Goal: Task Accomplishment & Management: Manage account settings

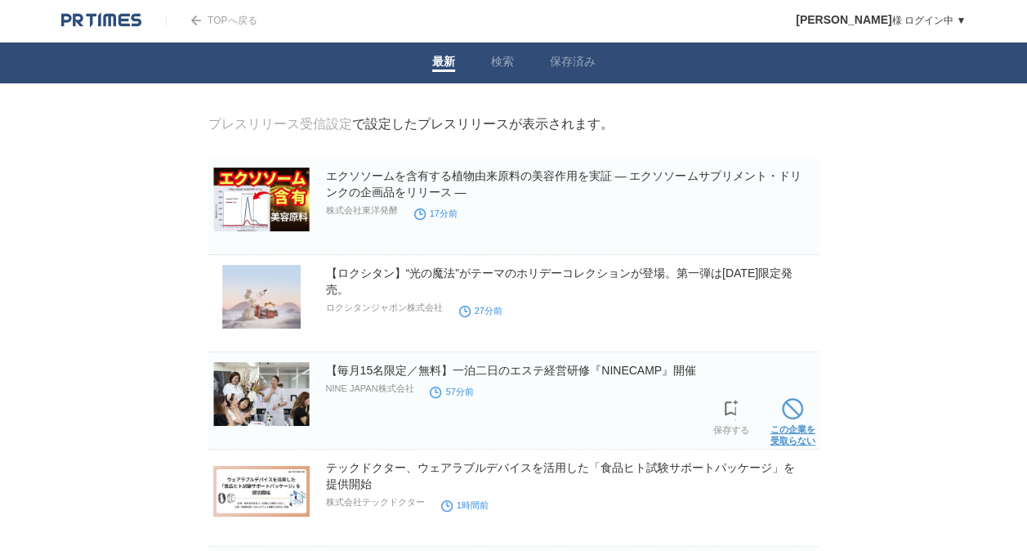
click at [785, 414] on span at bounding box center [792, 408] width 21 height 21
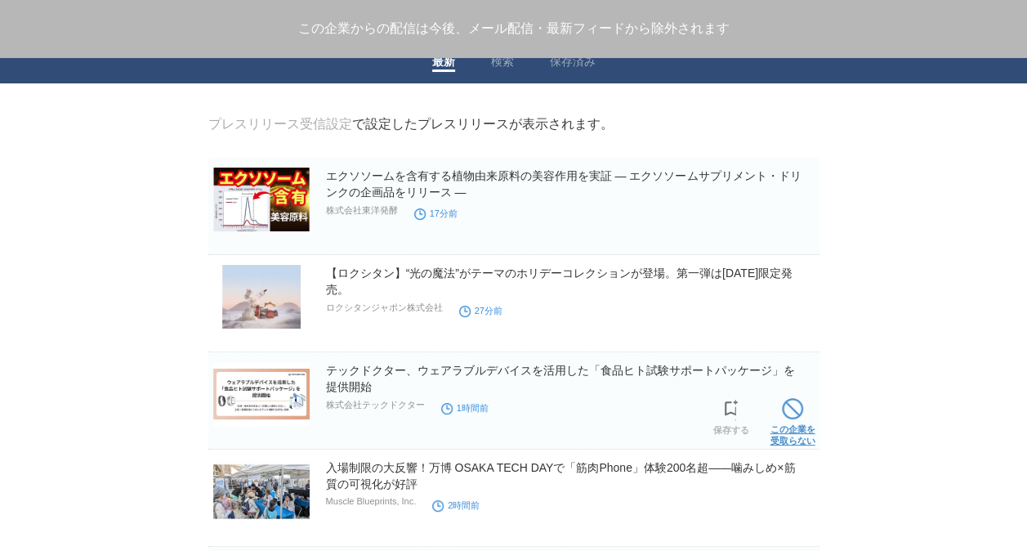
click at [794, 419] on span at bounding box center [792, 408] width 21 height 21
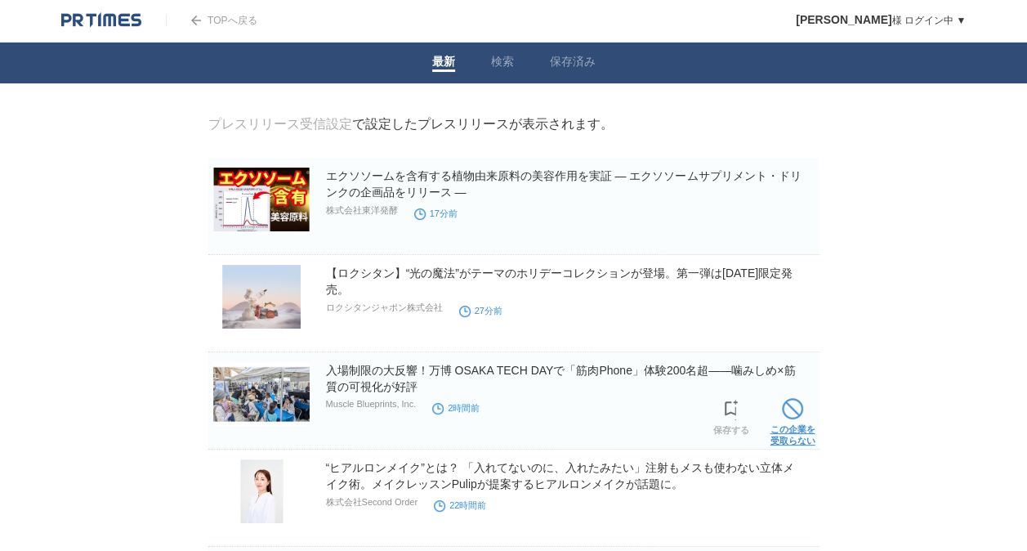
click at [789, 414] on span at bounding box center [792, 408] width 21 height 21
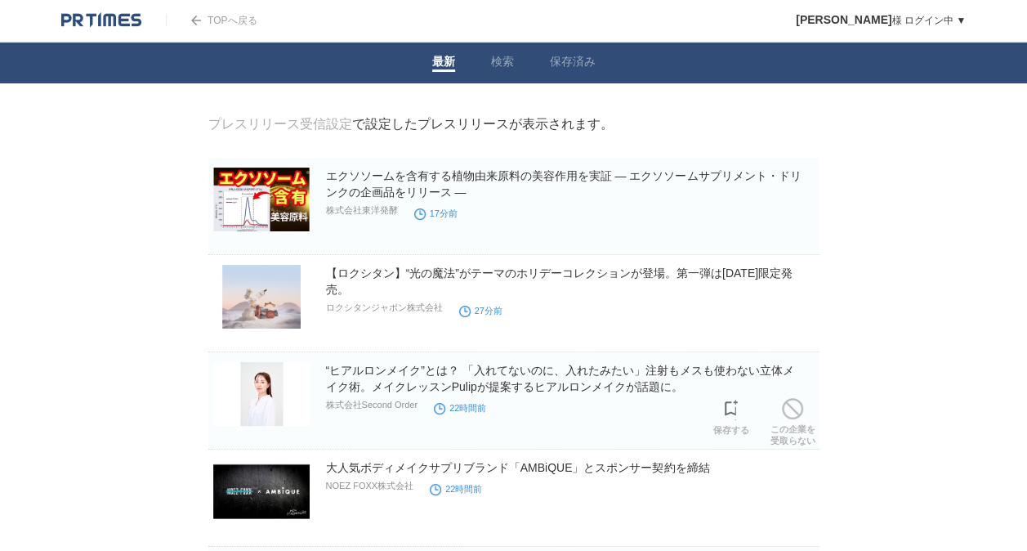
click at [789, 414] on span at bounding box center [792, 408] width 21 height 21
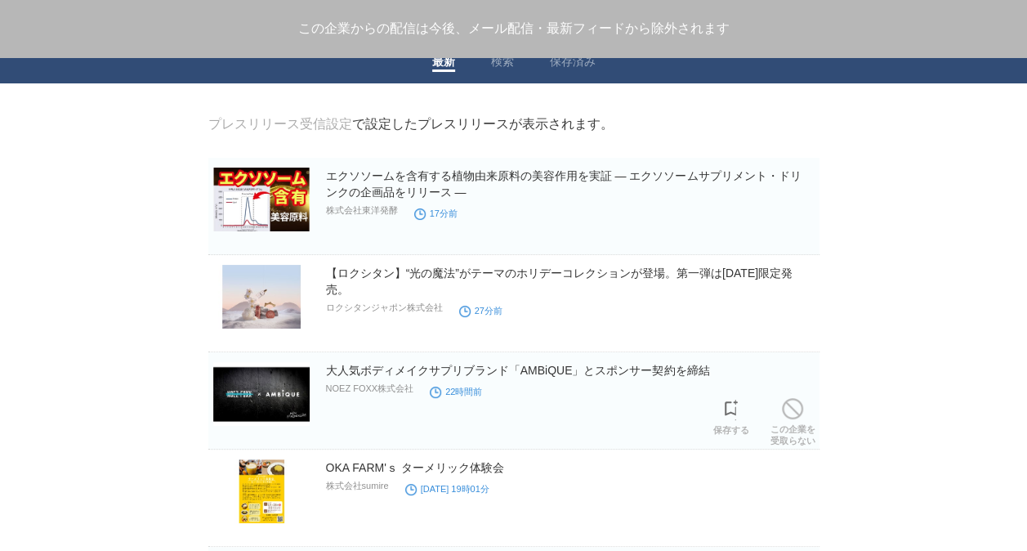
click at [789, 414] on span at bounding box center [792, 408] width 21 height 21
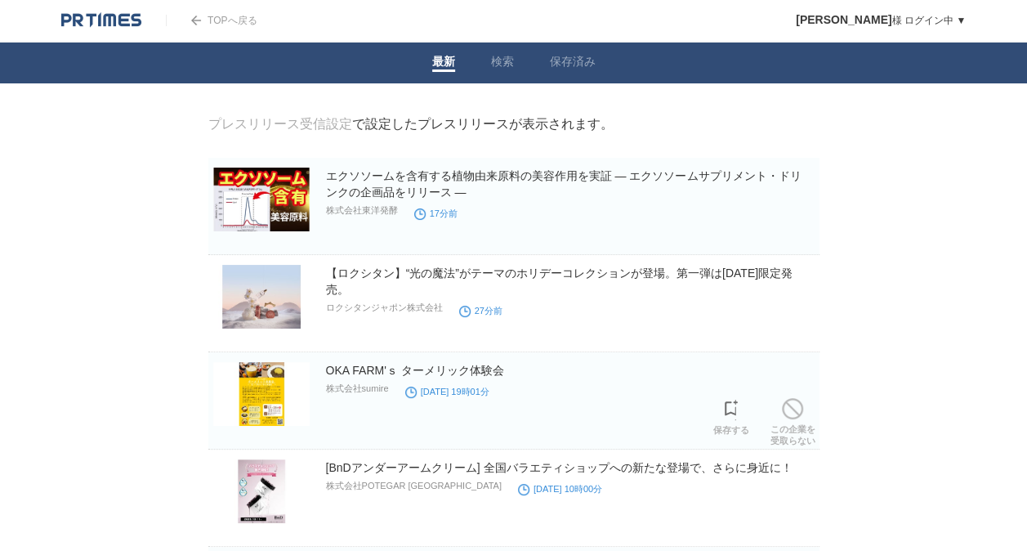
click at [789, 414] on span at bounding box center [792, 408] width 21 height 21
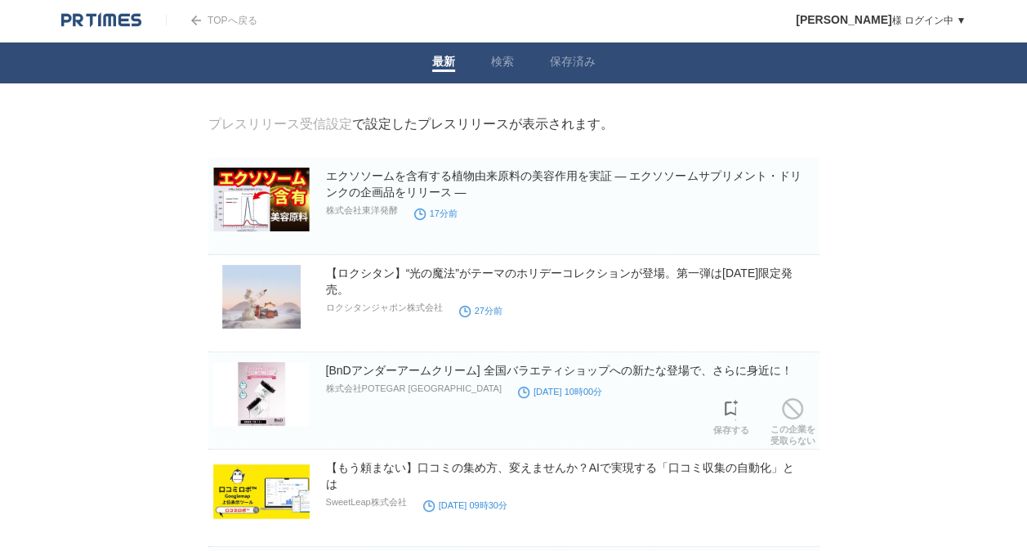
click at [789, 414] on span at bounding box center [792, 408] width 21 height 21
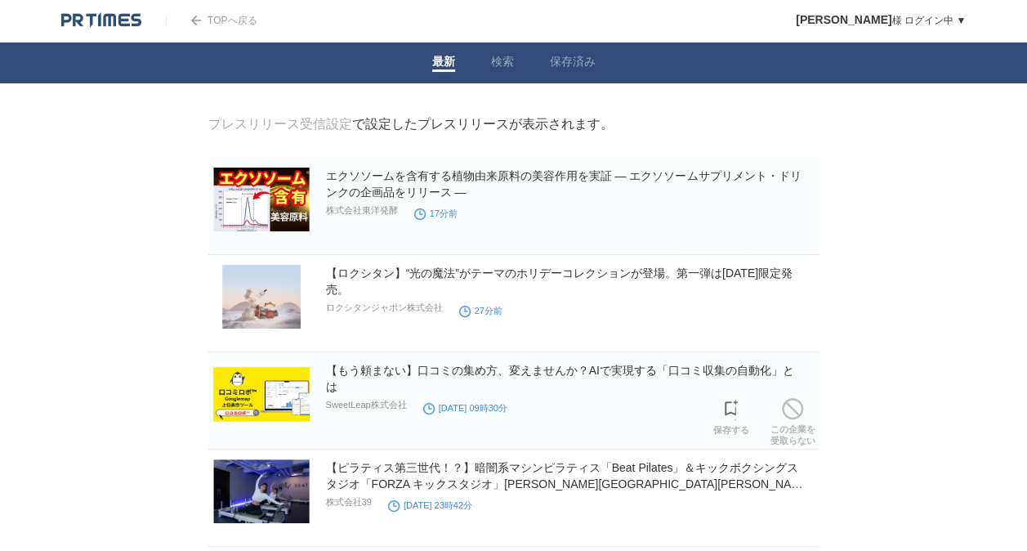
click at [789, 414] on span at bounding box center [792, 408] width 21 height 21
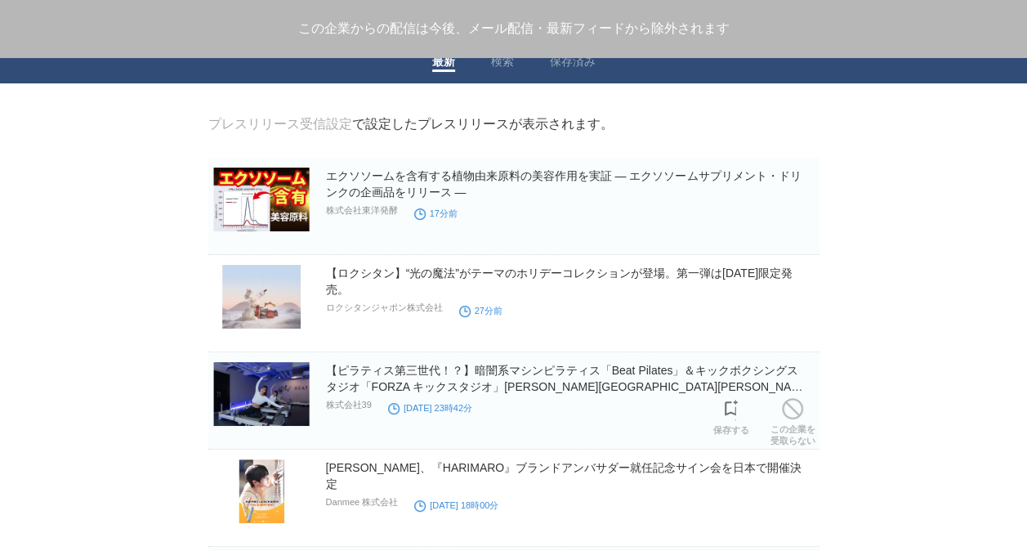
click at [789, 414] on span at bounding box center [792, 408] width 21 height 21
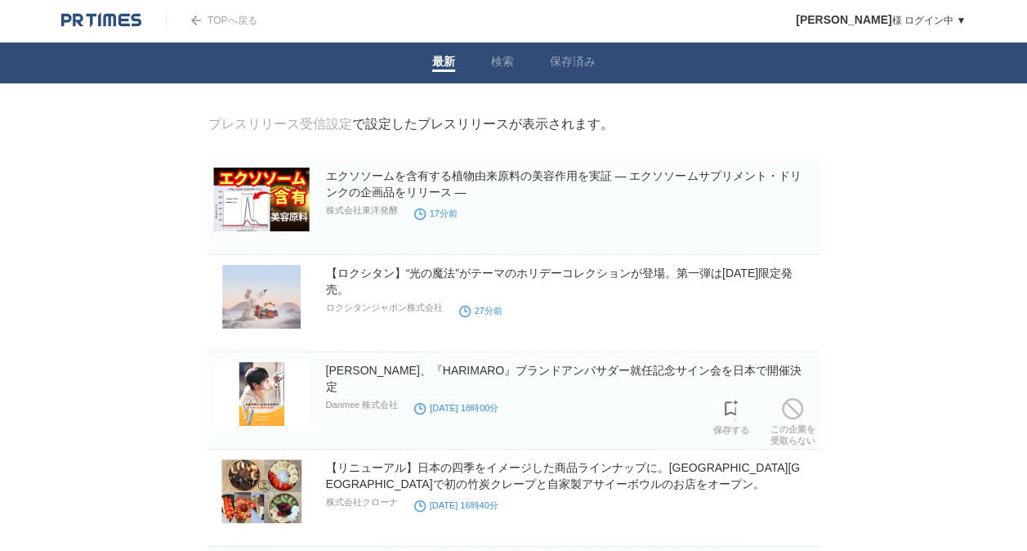
click at [789, 414] on span at bounding box center [792, 408] width 21 height 21
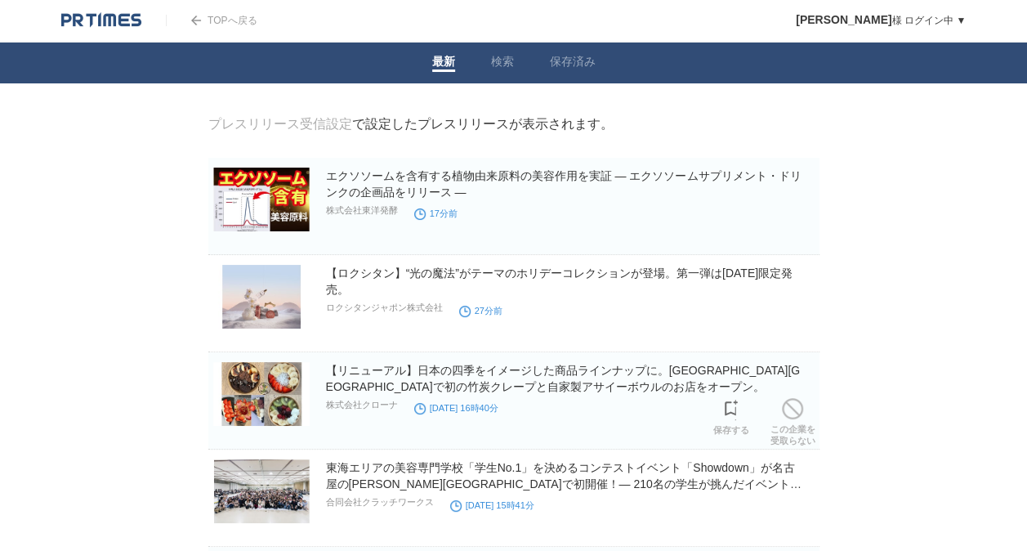
click at [789, 414] on span at bounding box center [792, 408] width 21 height 21
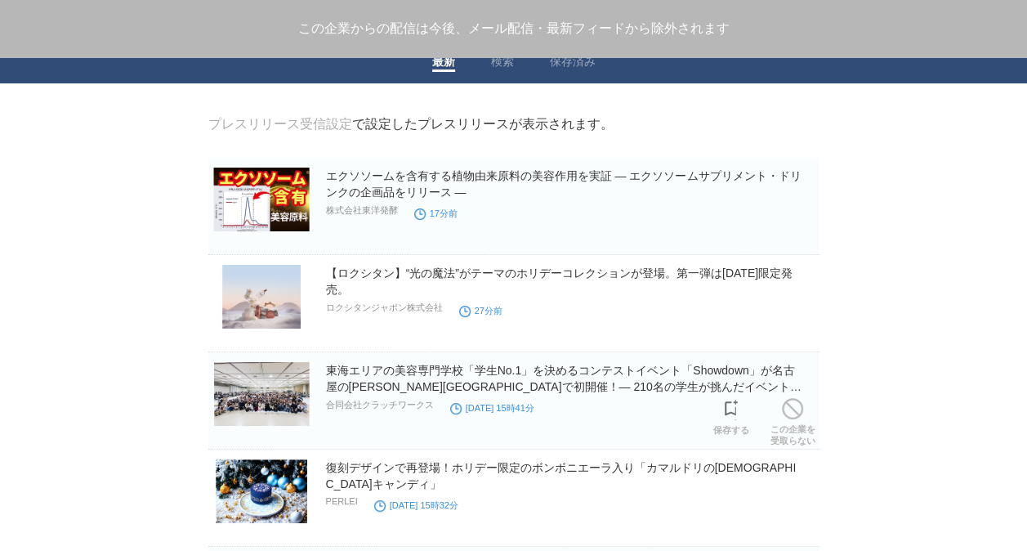
click at [789, 414] on span at bounding box center [792, 408] width 21 height 21
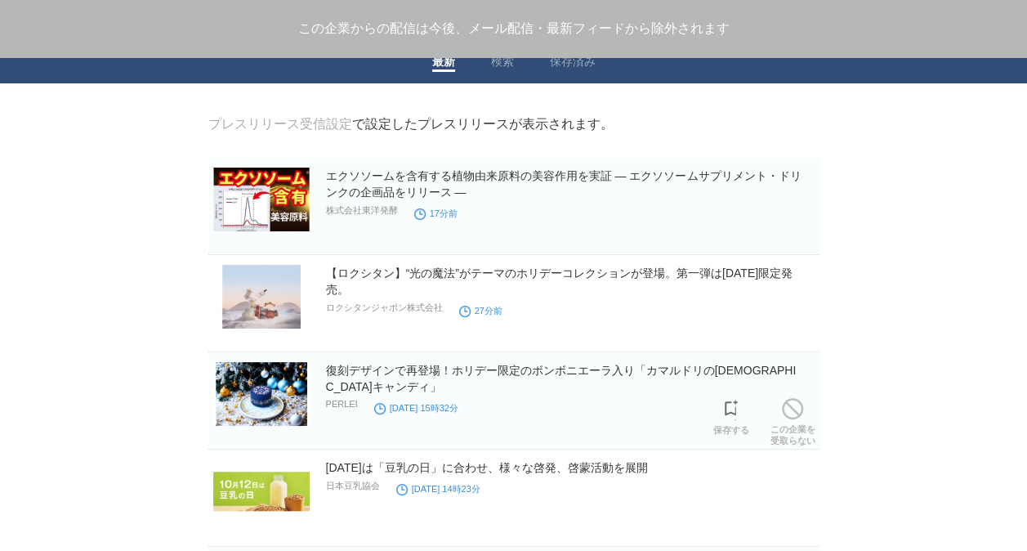
click at [789, 414] on span at bounding box center [792, 408] width 21 height 21
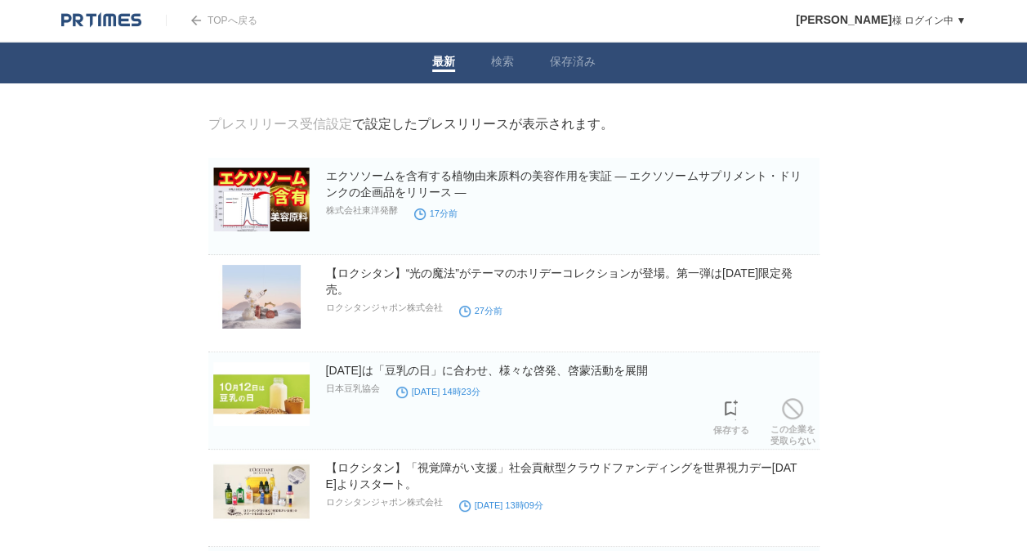
click at [789, 414] on span at bounding box center [792, 408] width 21 height 21
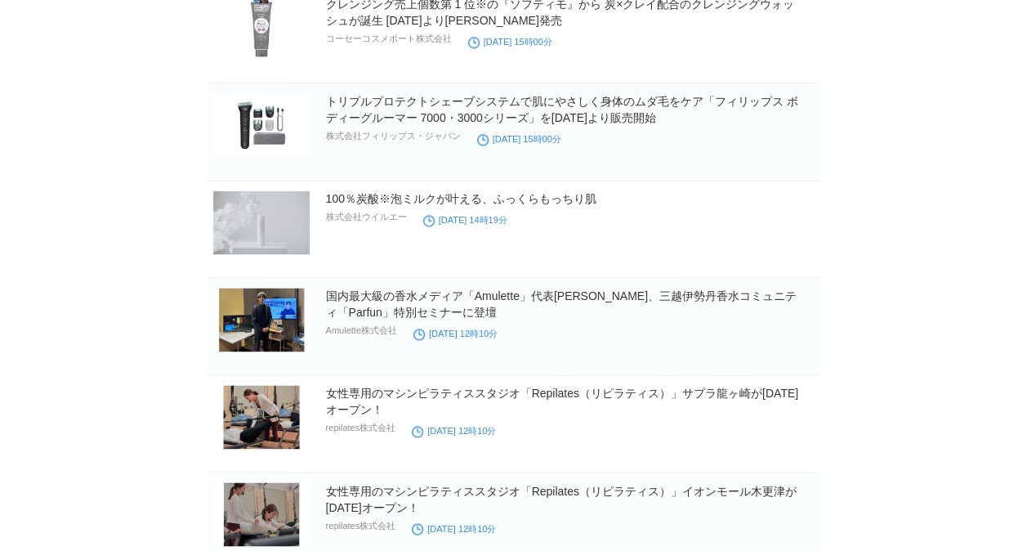
scroll to position [1065, 0]
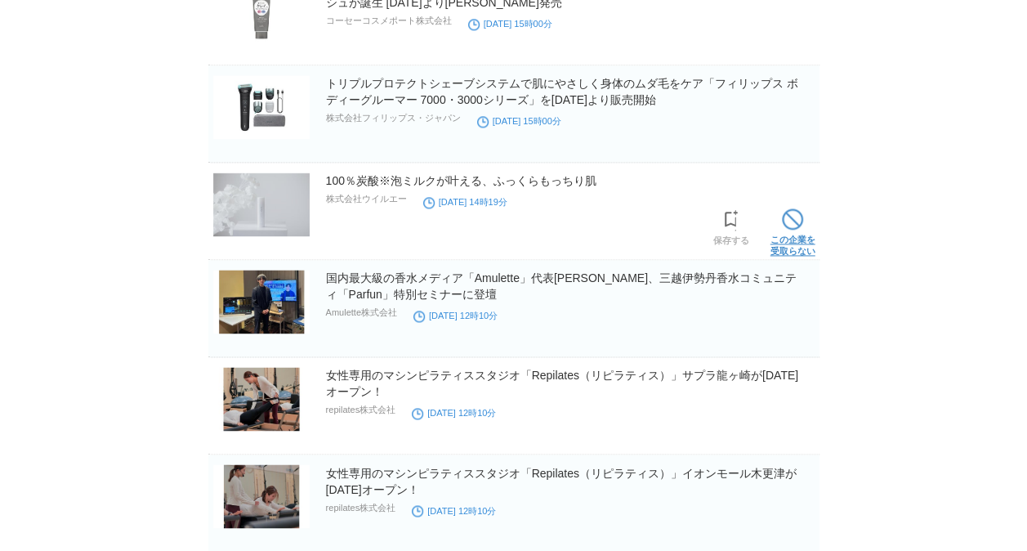
click at [796, 216] on span at bounding box center [792, 218] width 21 height 21
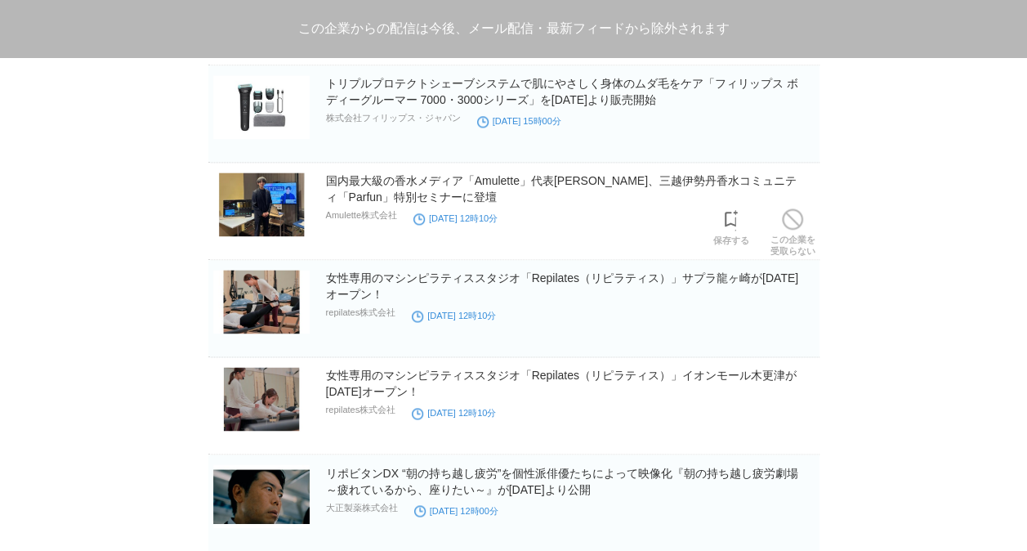
click at [796, 216] on span at bounding box center [792, 218] width 21 height 21
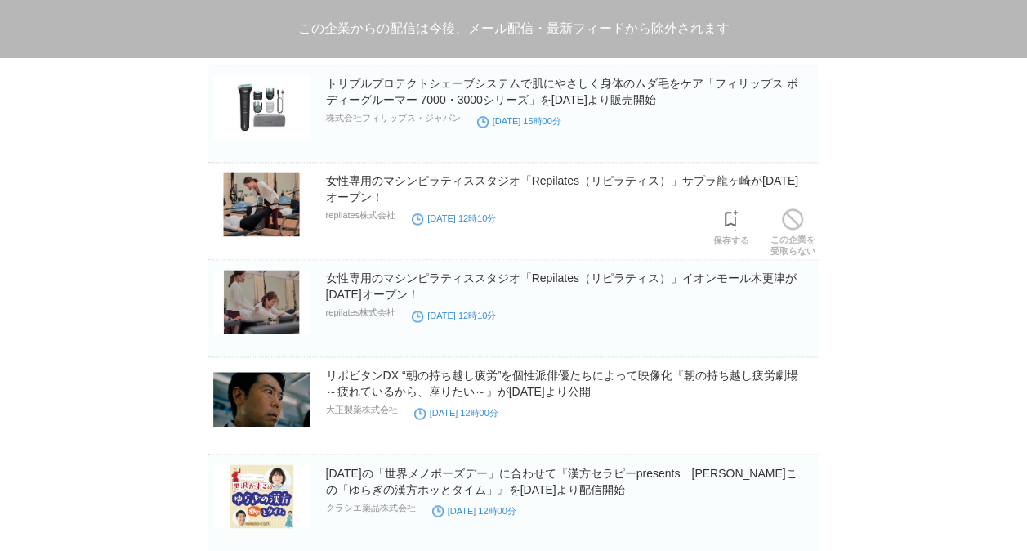
click at [796, 216] on span at bounding box center [792, 218] width 21 height 21
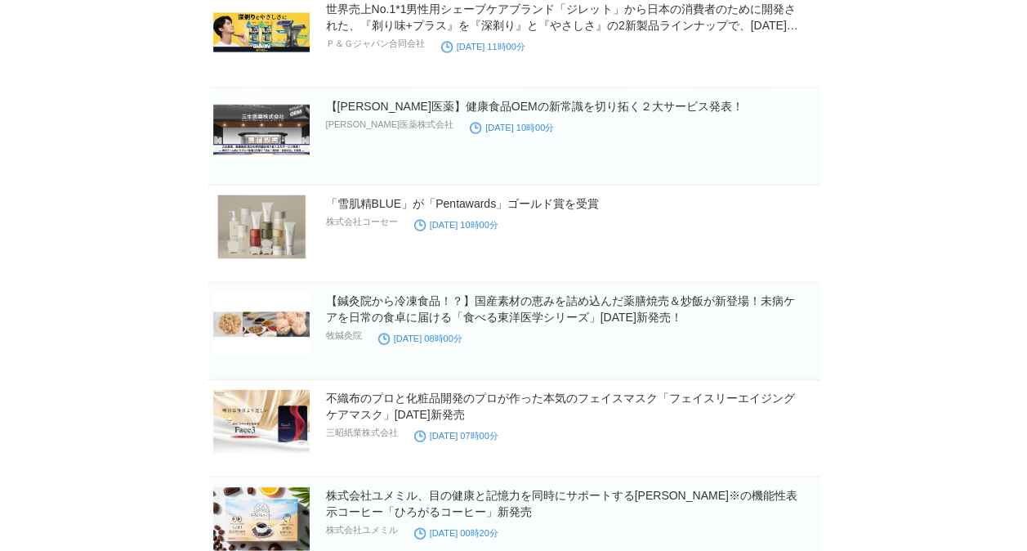
scroll to position [4771, 0]
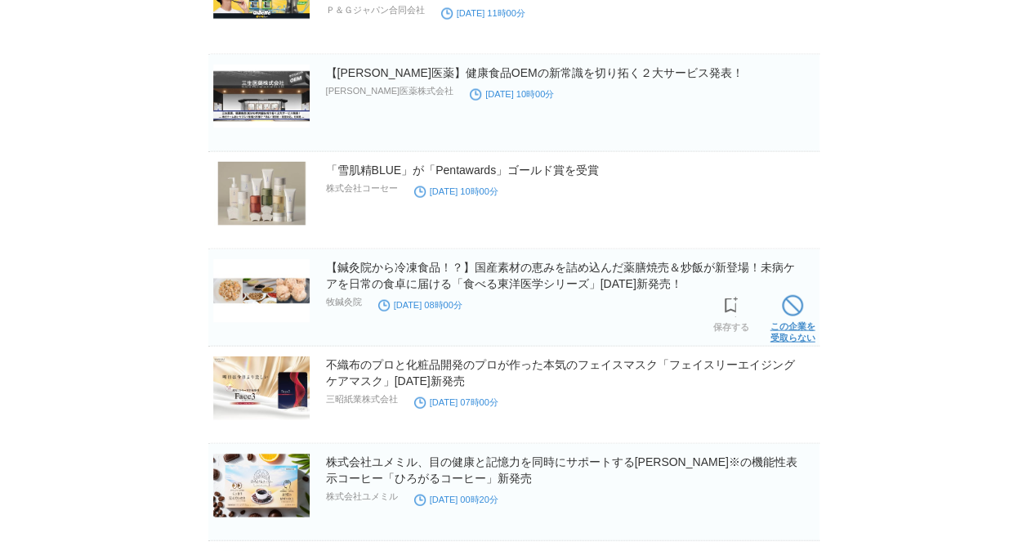
click at [785, 302] on span at bounding box center [792, 305] width 21 height 21
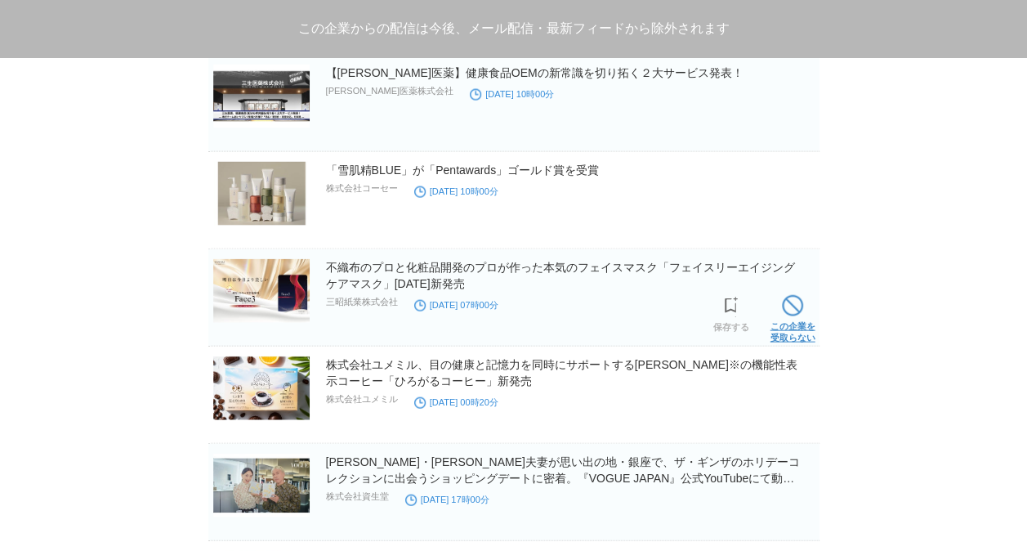
click at [790, 299] on span at bounding box center [792, 305] width 21 height 21
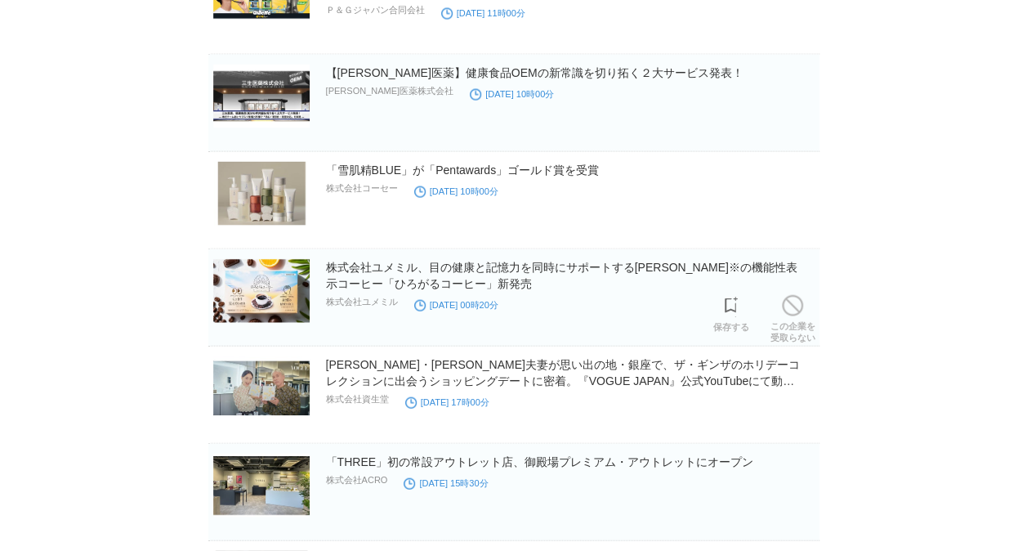
click at [790, 299] on span at bounding box center [792, 305] width 21 height 21
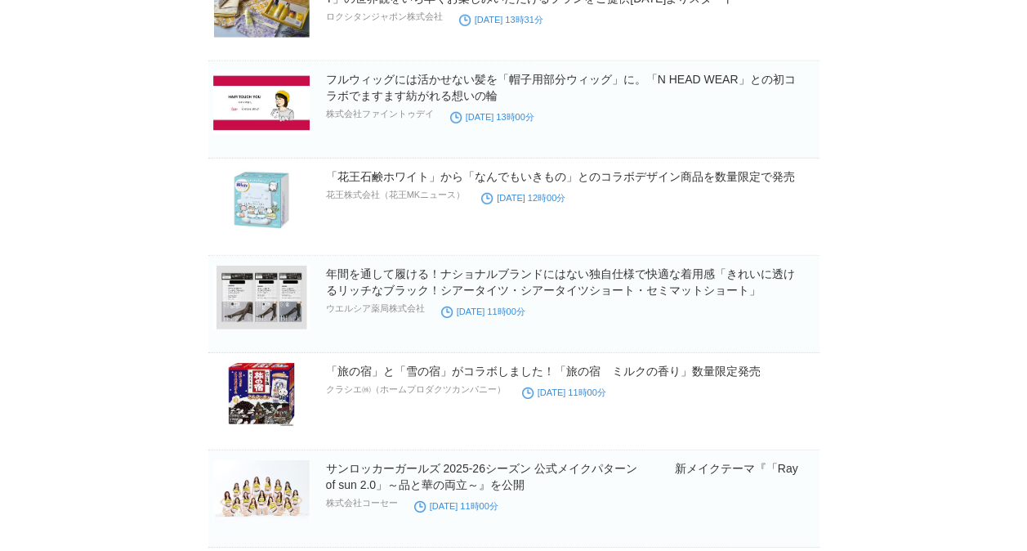
scroll to position [5575, 0]
